Goal: Task Accomplishment & Management: Manage account settings

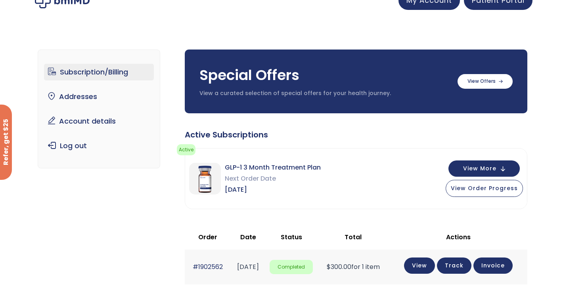
scroll to position [13, 0]
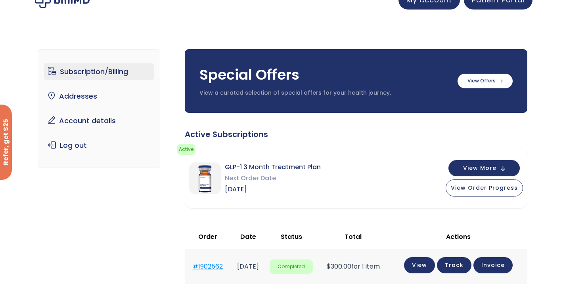
drag, startPoint x: 224, startPoint y: 266, endPoint x: 197, endPoint y: 268, distance: 27.8
click at [197, 268] on td "#1902562" at bounding box center [208, 266] width 46 height 35
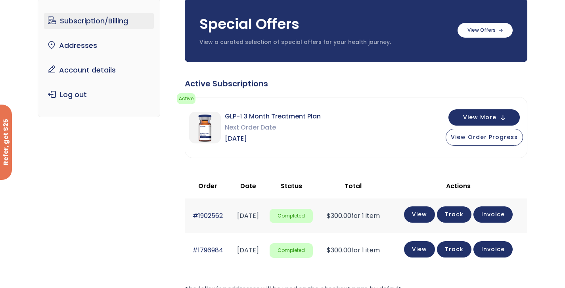
scroll to position [132, 0]
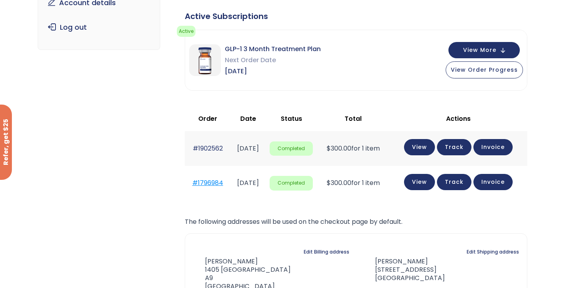
drag, startPoint x: 227, startPoint y: 182, endPoint x: 194, endPoint y: 182, distance: 33.3
click at [194, 182] on tr "#1796984 [DATE] Completed $ 300.00 for 1 item View Track Invoice" at bounding box center [356, 183] width 343 height 35
copy tr "1796984"
drag, startPoint x: 223, startPoint y: 147, endPoint x: 196, endPoint y: 148, distance: 27.0
click at [196, 148] on td "#1902562" at bounding box center [208, 148] width 46 height 35
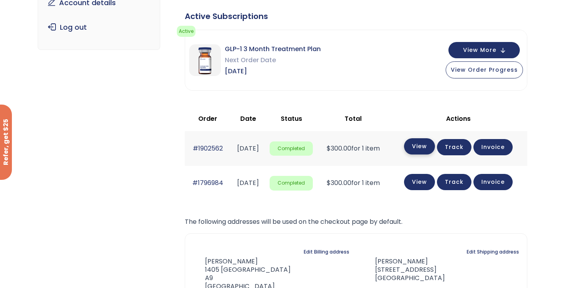
copy link "1902562"
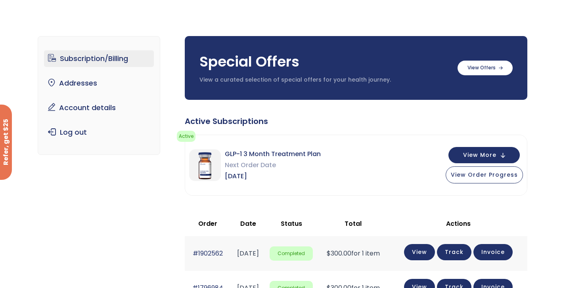
scroll to position [185, 0]
